Goal: Navigation & Orientation: Find specific page/section

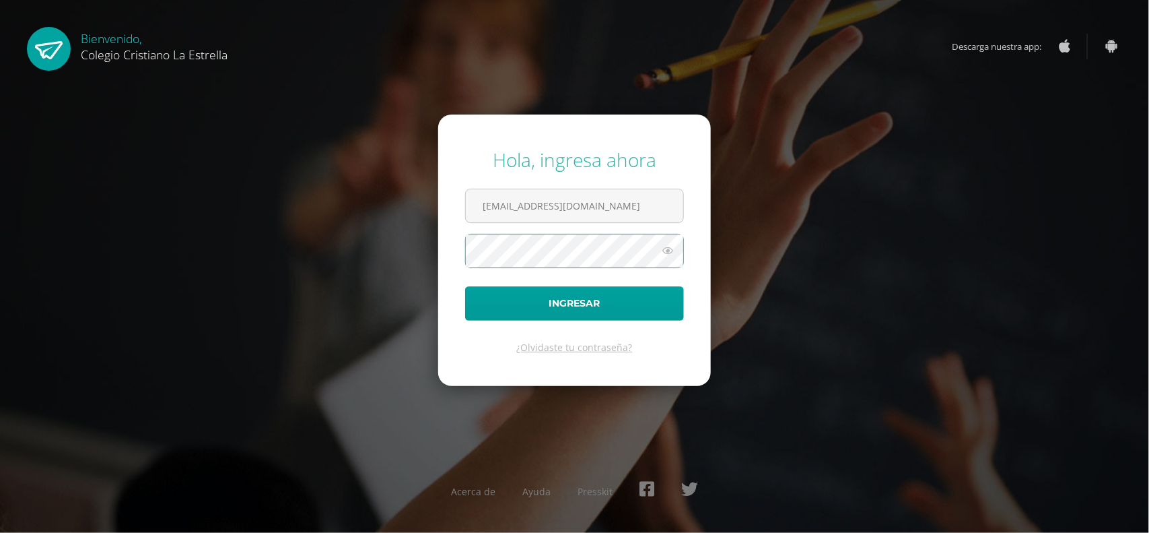
type input "[EMAIL_ADDRESS][DOMAIN_NAME]"
click at [465, 286] on button "Ingresar" at bounding box center [574, 303] width 219 height 34
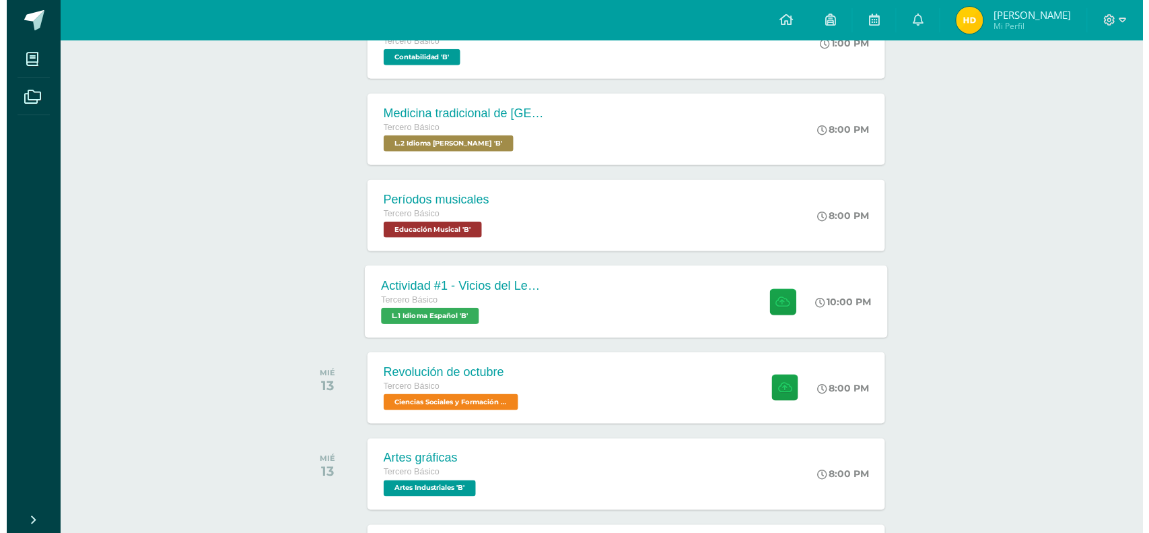
scroll to position [352, 0]
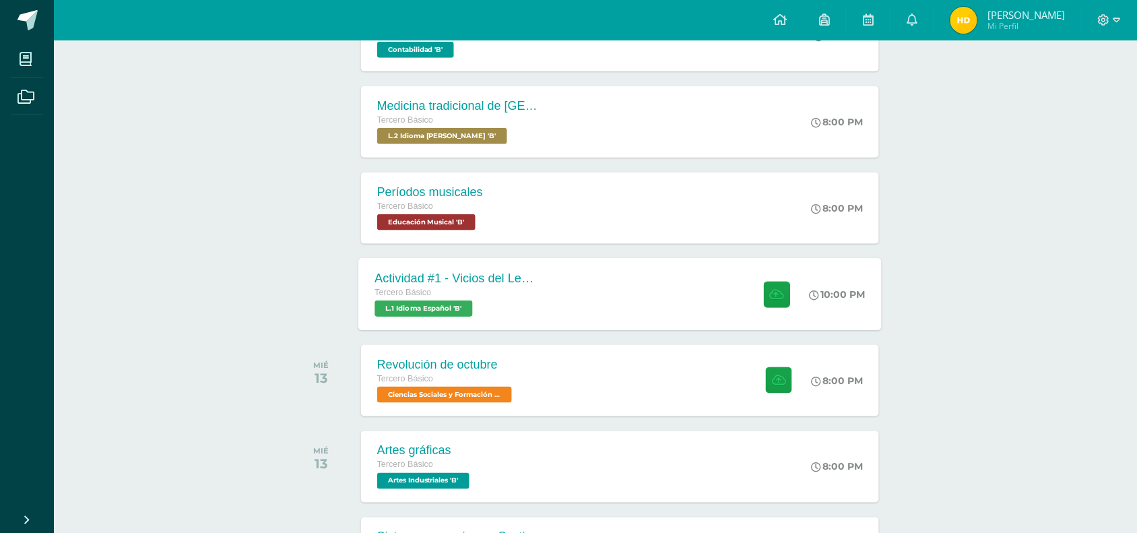
click at [533, 300] on div "Tercero Básico L.1 Idioma Español 'B'" at bounding box center [455, 301] width 163 height 31
